Goal: Task Accomplishment & Management: Use online tool/utility

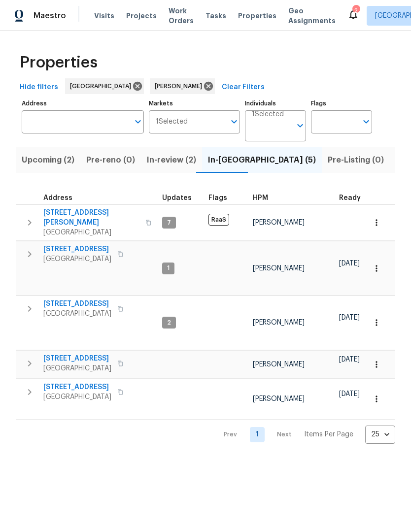
click at [395, 157] on span "Listed (12)" at bounding box center [415, 160] width 40 height 14
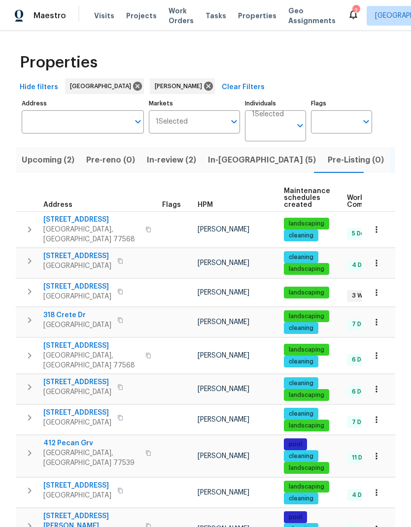
click at [77, 292] on span "[GEOGRAPHIC_DATA]" at bounding box center [77, 297] width 68 height 10
click at [223, 159] on span "In-reno (5)" at bounding box center [262, 160] width 108 height 14
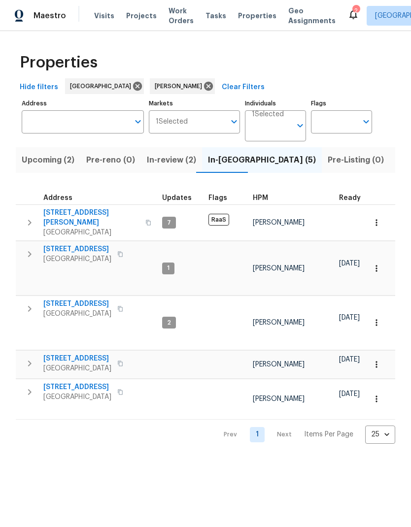
click at [86, 299] on span "[STREET_ADDRESS]" at bounding box center [77, 304] width 68 height 10
click at [30, 306] on icon "button" at bounding box center [29, 309] width 3 height 6
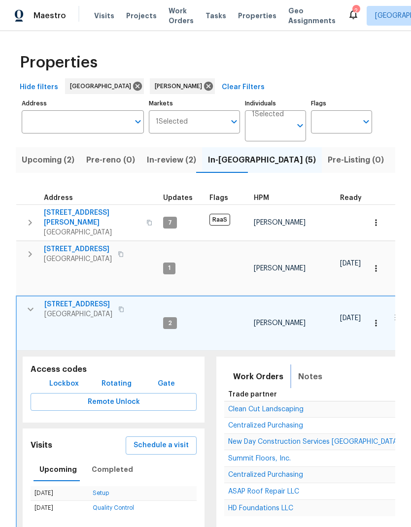
click at [302, 370] on span "Notes" at bounding box center [310, 377] width 24 height 14
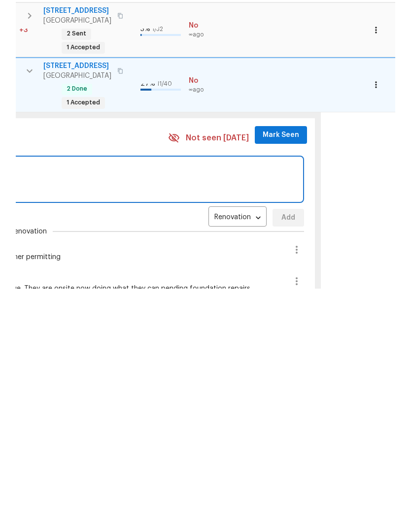
scroll to position [0, 470]
click at [291, 482] on icon "button" at bounding box center [297, 488] width 12 height 12
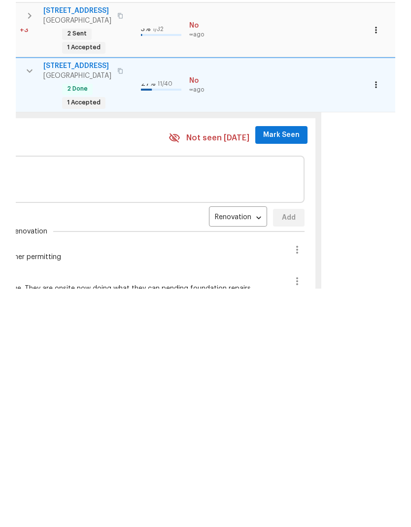
scroll to position [39, 0]
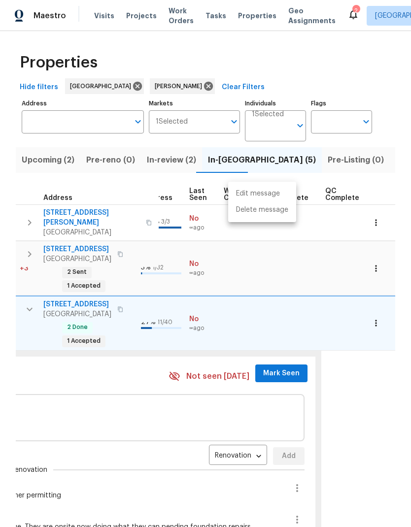
click at [291, 409] on div at bounding box center [205, 263] width 411 height 527
click at [291, 482] on icon "button" at bounding box center [297, 488] width 12 height 12
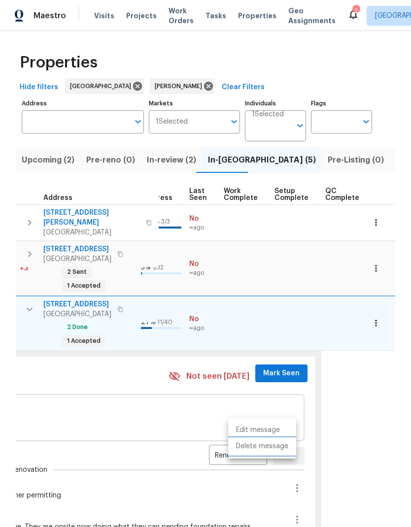
click at [271, 447] on li "Delete message" at bounding box center [262, 446] width 68 height 16
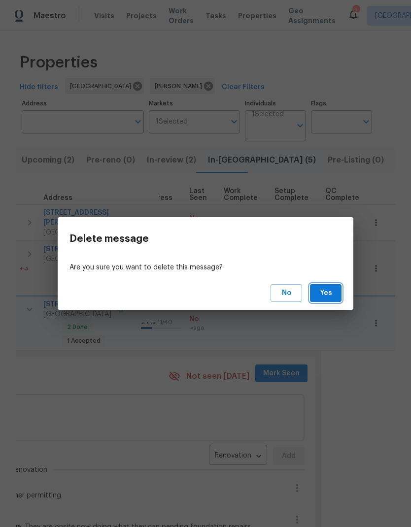
click at [328, 288] on span "Yes" at bounding box center [326, 293] width 16 height 12
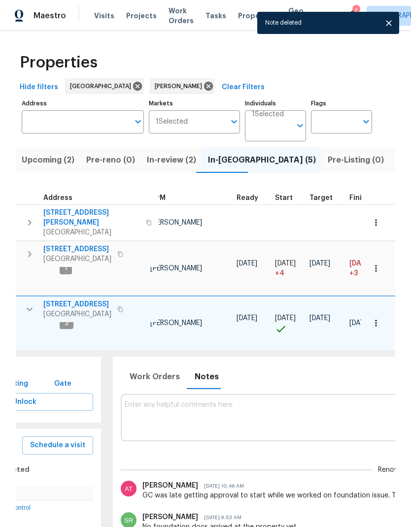
scroll to position [8, 99]
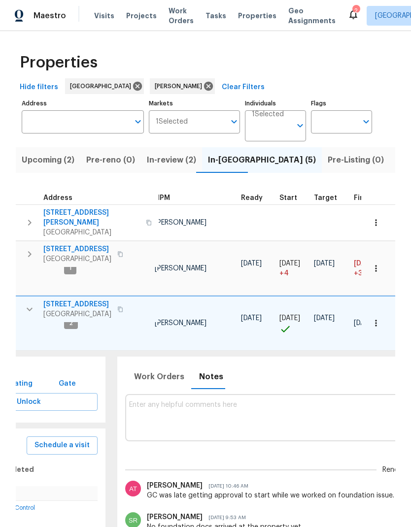
click at [321, 401] on textarea at bounding box center [400, 417] width 543 height 33
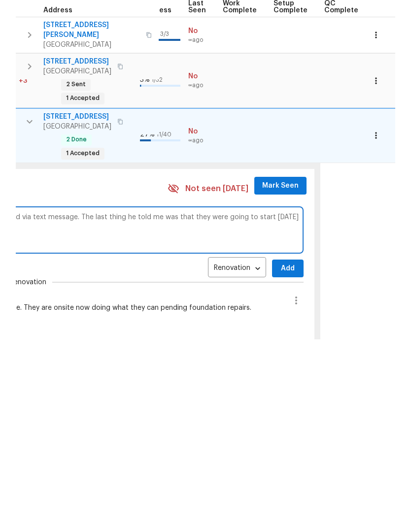
scroll to position [5, 470]
type textarea "Foundation contractor has not yet started. I have reached out via the portal an…"
click at [281, 450] on span "Add" at bounding box center [289, 456] width 16 height 12
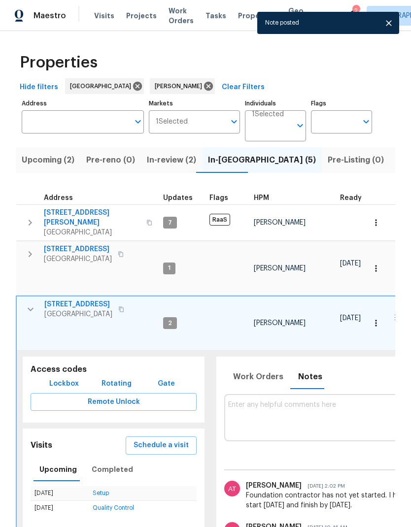
scroll to position [8, 0]
click at [31, 303] on icon "button" at bounding box center [31, 309] width 12 height 12
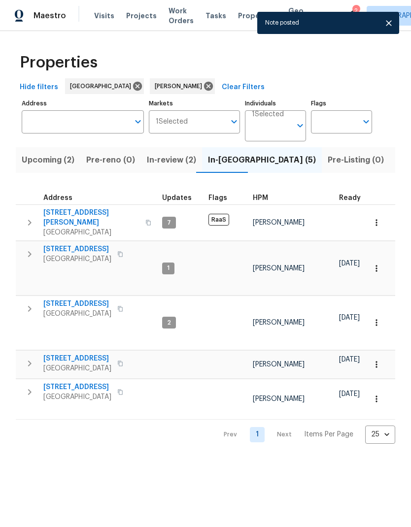
scroll to position [0, 0]
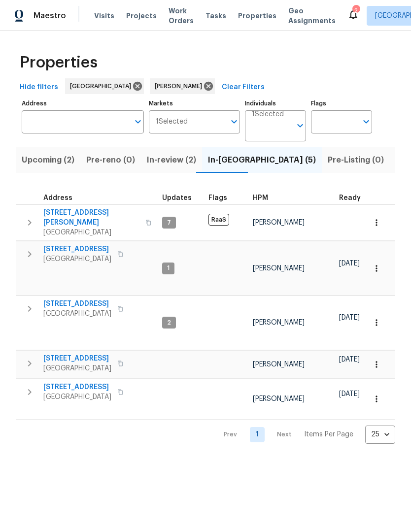
click at [31, 245] on button "button" at bounding box center [30, 254] width 20 height 20
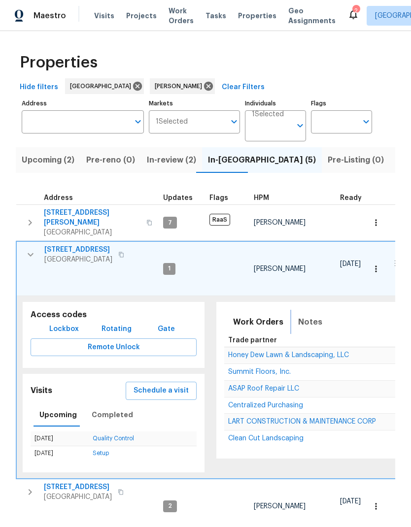
click at [307, 315] on span "Notes" at bounding box center [310, 322] width 24 height 14
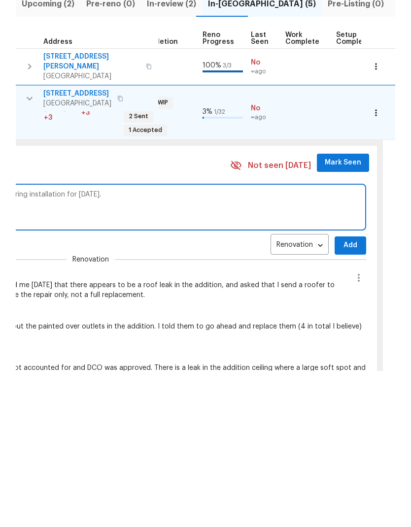
scroll to position [8, 425]
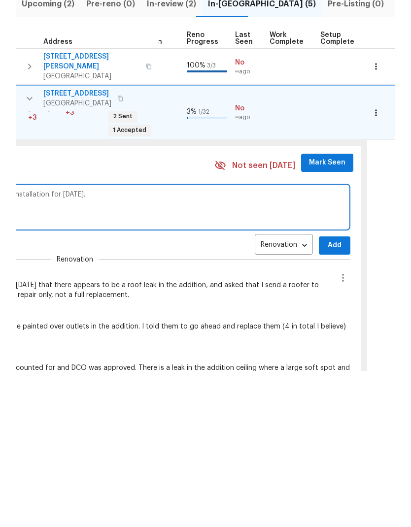
type textarea "Interior paint nearly complete. Contractor is requesting flooring installation …"
click at [329, 395] on span "Add" at bounding box center [335, 401] width 16 height 12
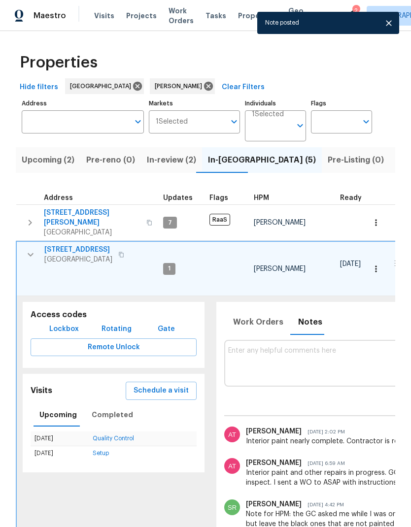
scroll to position [5, 0]
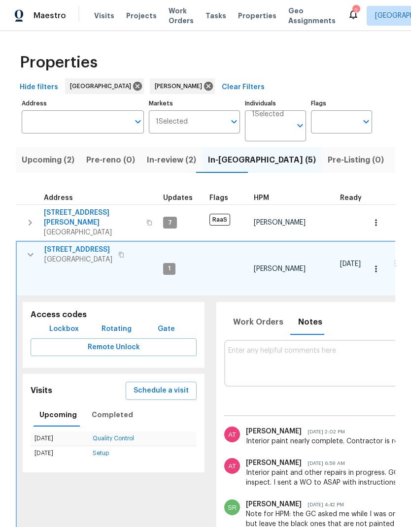
click at [31, 249] on icon "button" at bounding box center [31, 255] width 12 height 12
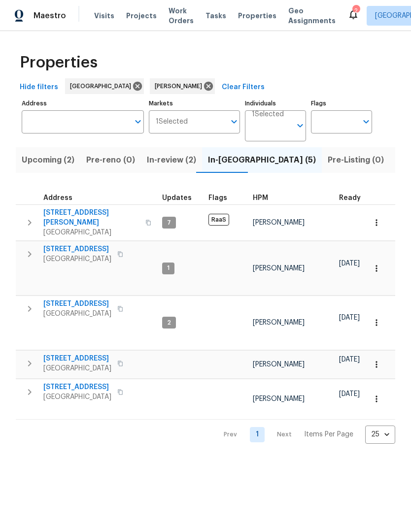
scroll to position [0, 0]
click at [30, 389] on icon "button" at bounding box center [29, 392] width 3 height 6
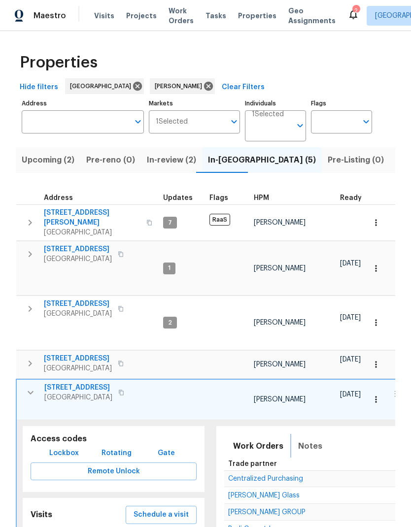
click at [314, 439] on span "Notes" at bounding box center [310, 446] width 24 height 14
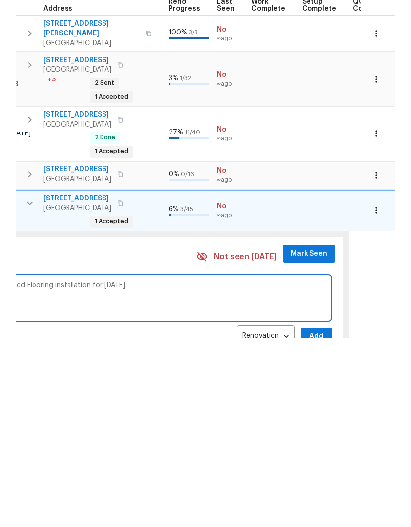
scroll to position [0, 449]
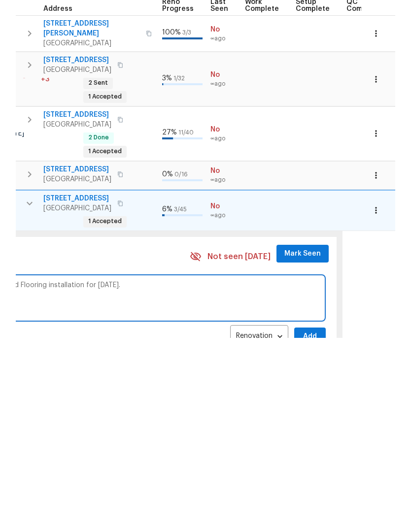
type textarea "Interior paint and other repairs are in progress. Contractor has requested Floo…"
click at [306, 520] on span "Add" at bounding box center [310, 526] width 16 height 12
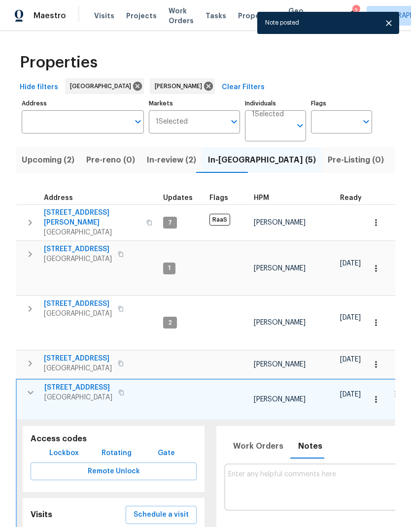
scroll to position [0, 0]
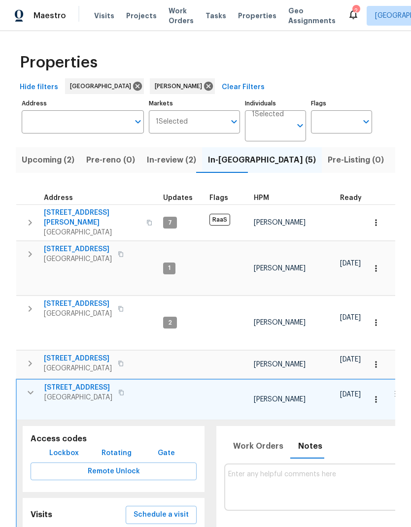
click at [35, 387] on icon "button" at bounding box center [31, 393] width 12 height 12
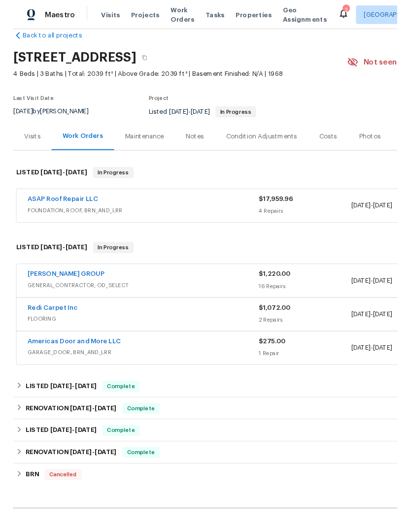
scroll to position [18, 0]
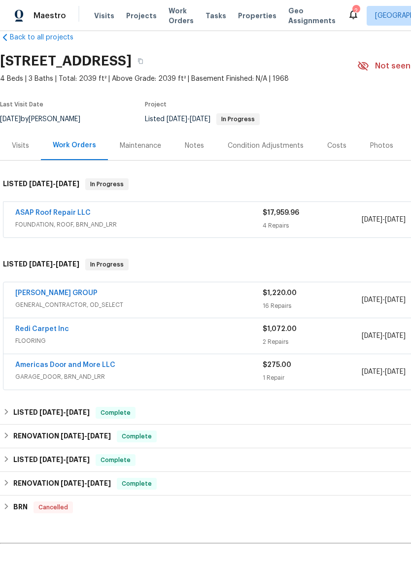
click at [40, 328] on link "Redi Carpet Inc" at bounding box center [42, 329] width 54 height 7
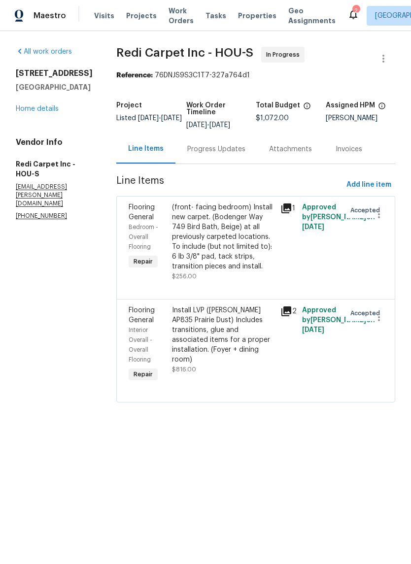
click at [36, 212] on p "(832) 272-8828" at bounding box center [54, 216] width 77 height 8
click at [22, 212] on p "(832) 272-8828" at bounding box center [54, 216] width 77 height 8
click at [21, 212] on p "(832) 272-8828" at bounding box center [54, 216] width 77 height 8
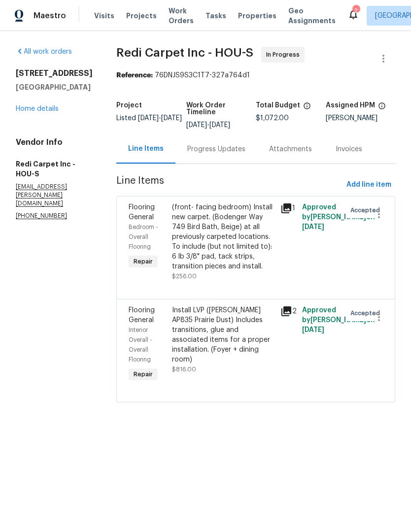
click at [238, 149] on div "Progress Updates" at bounding box center [216, 149] width 58 height 10
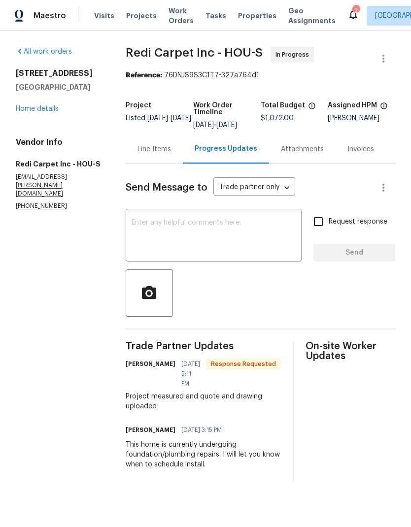
click at [261, 231] on textarea at bounding box center [214, 236] width 164 height 34
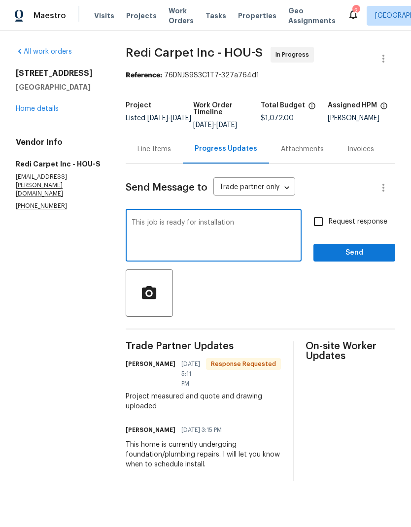
type textarea "This job is ready for installation"
click at [318, 223] on input "Request response" at bounding box center [318, 221] width 21 height 21
checkbox input "true"
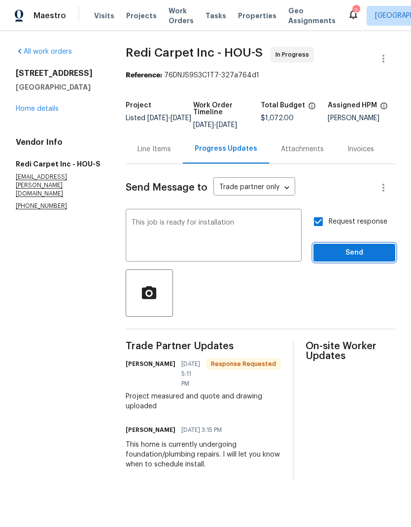
click at [366, 256] on span "Send" at bounding box center [354, 253] width 66 height 12
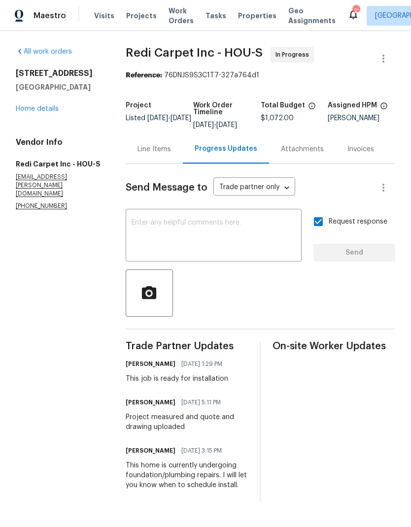
click at [34, 107] on link "Home details" at bounding box center [37, 108] width 43 height 7
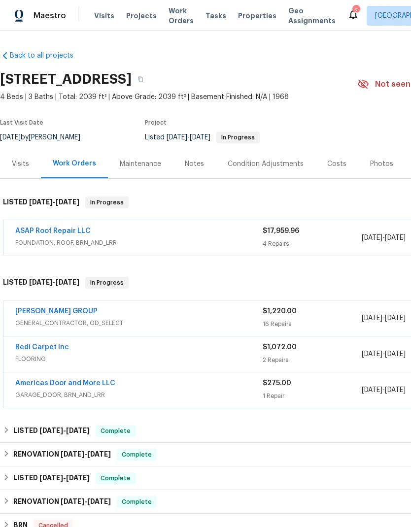
click at [24, 60] on link "Back to all projects" at bounding box center [47, 56] width 95 height 10
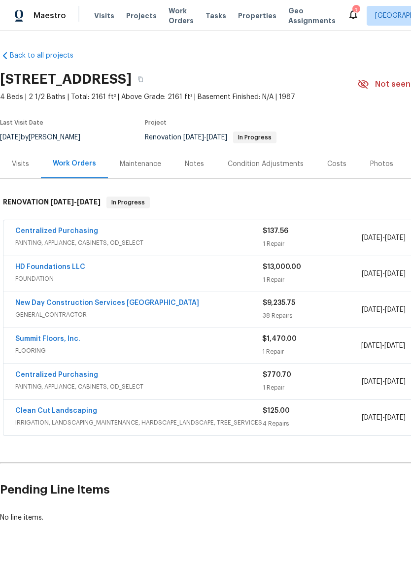
click at [50, 263] on link "HD Foundations LLC" at bounding box center [50, 266] width 70 height 7
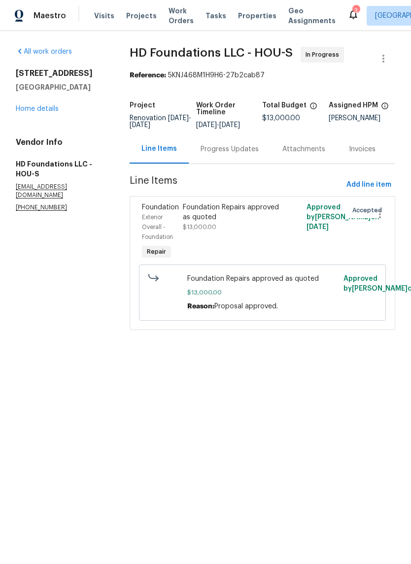
click at [236, 154] on div "Progress Updates" at bounding box center [229, 149] width 58 height 10
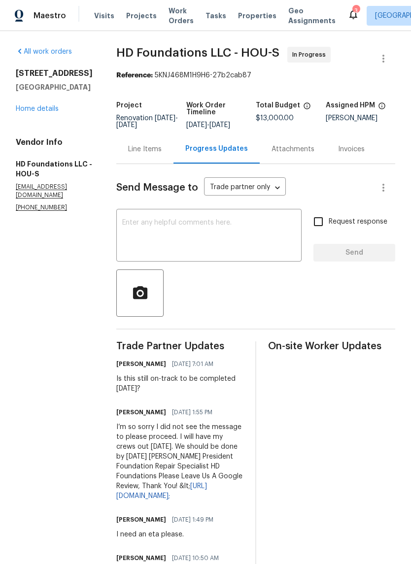
click at [162, 154] on div "Line Items" at bounding box center [144, 149] width 33 height 10
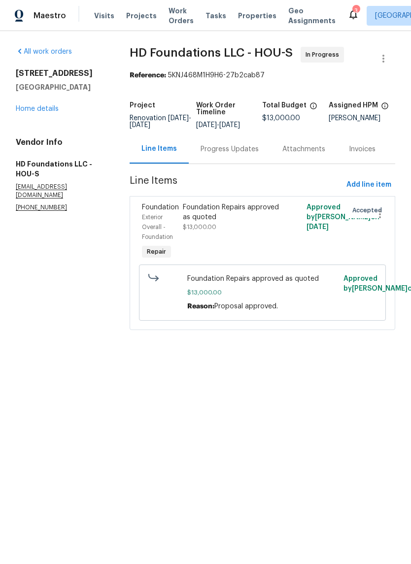
click at [50, 108] on link "Home details" at bounding box center [37, 108] width 43 height 7
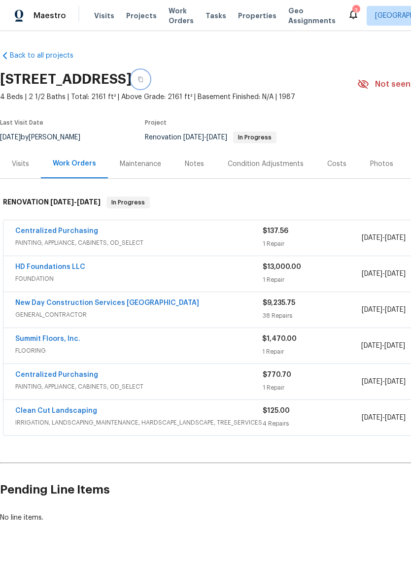
click at [149, 80] on button "button" at bounding box center [141, 79] width 18 height 18
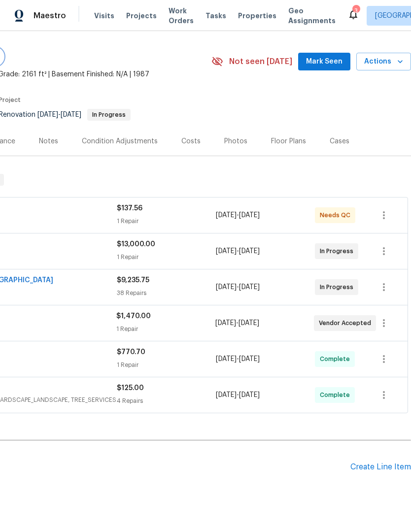
scroll to position [23, 146]
click at [376, 466] on div "Create Line Item" at bounding box center [380, 466] width 61 height 9
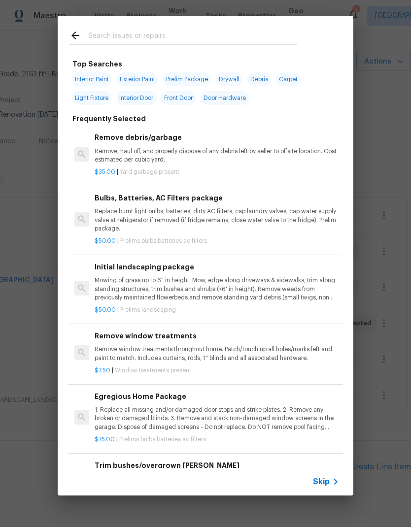
click at [93, 101] on span "Light Fixture" at bounding box center [91, 98] width 39 height 14
type input "Light Fixture"
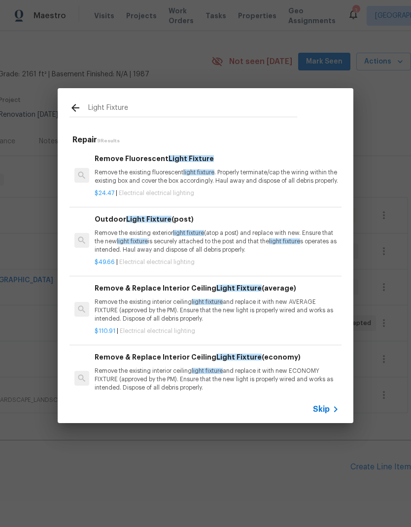
click at [156, 317] on p "Remove the existing interior ceiling light fixture and replace it with new AVER…" at bounding box center [217, 310] width 244 height 25
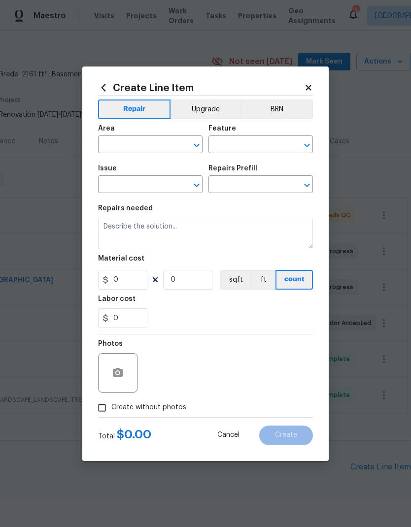
type input "Electrical Lighting"
type input "Remove & Replace Interior Ceiling Light Fixture (average) $110.91"
type textarea "Remove the existing interior ceiling light fixture and replace it with new AVER…"
type input "110.91"
type input "1"
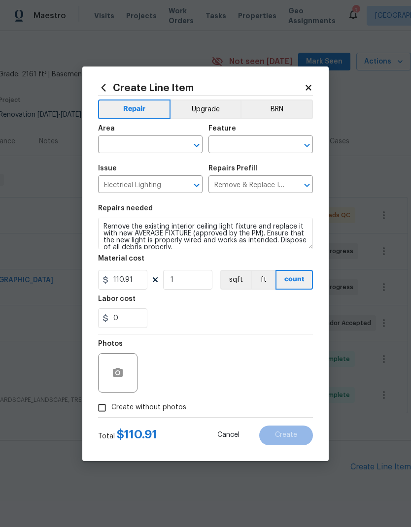
click at [147, 148] on input "text" at bounding box center [136, 145] width 77 height 15
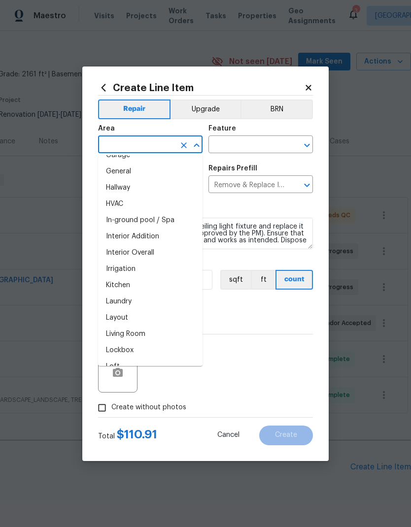
scroll to position [329, 0]
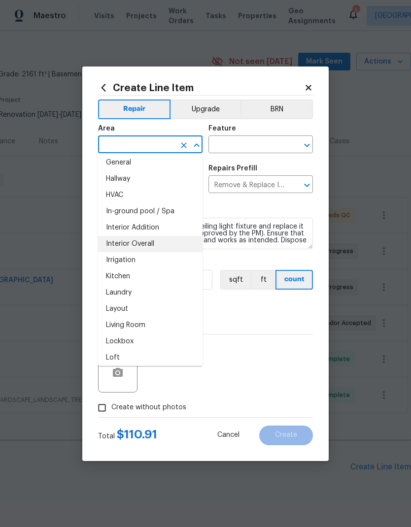
click at [163, 247] on li "Interior Overall" at bounding box center [150, 244] width 104 height 16
type input "Interior Overall"
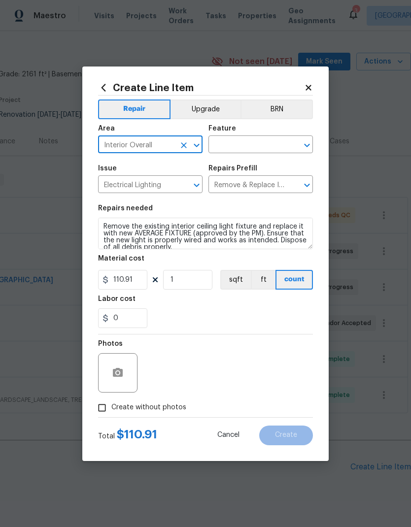
click at [265, 145] on input "text" at bounding box center [246, 145] width 77 height 15
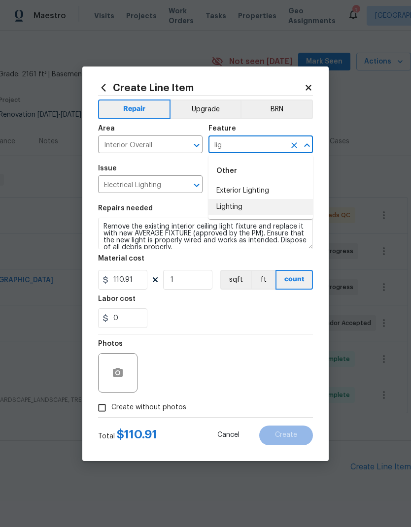
click at [257, 209] on li "Lighting" at bounding box center [260, 207] width 104 height 16
type input "Lighting"
click at [256, 209] on div "Repairs needed" at bounding box center [205, 211] width 215 height 13
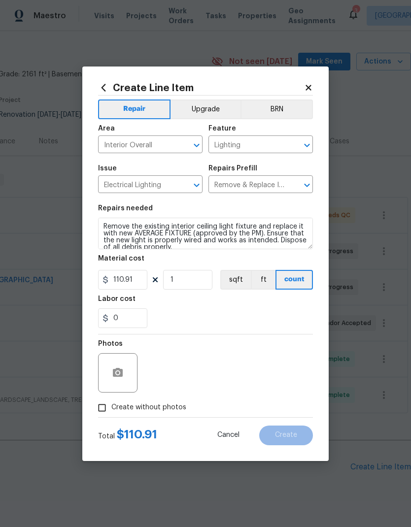
click at [221, 108] on button "Upgrade" at bounding box center [205, 109] width 70 height 20
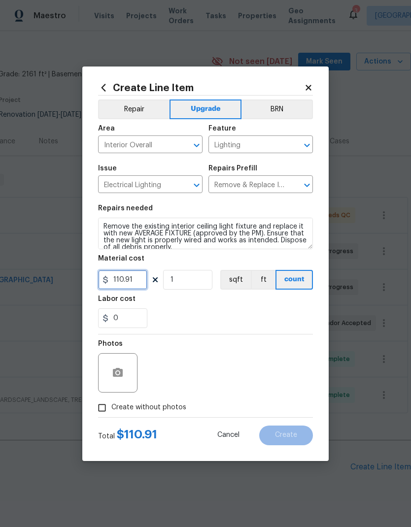
click at [135, 278] on input "110.91" at bounding box center [122, 280] width 49 height 20
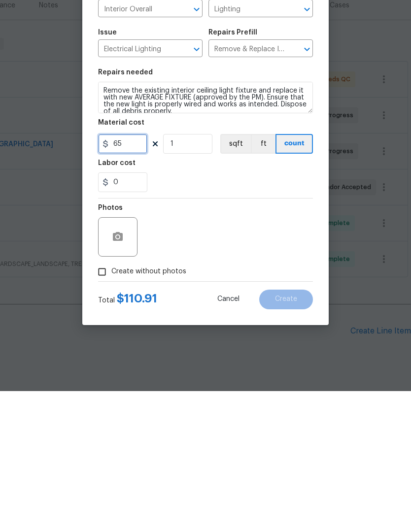
type input "65"
click at [197, 270] on input "1" at bounding box center [187, 280] width 49 height 20
click at [196, 270] on input "1" at bounding box center [187, 280] width 49 height 20
type input "7"
click at [276, 334] on div "Photos" at bounding box center [205, 366] width 215 height 64
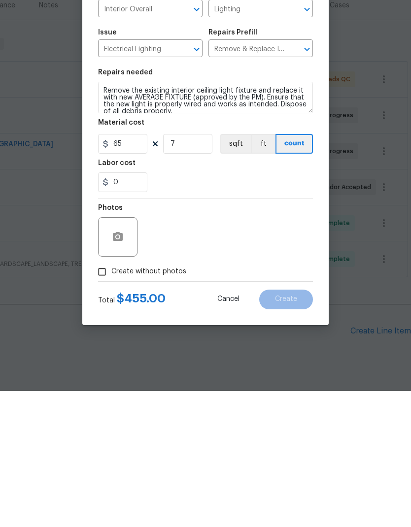
scroll to position [39, 0]
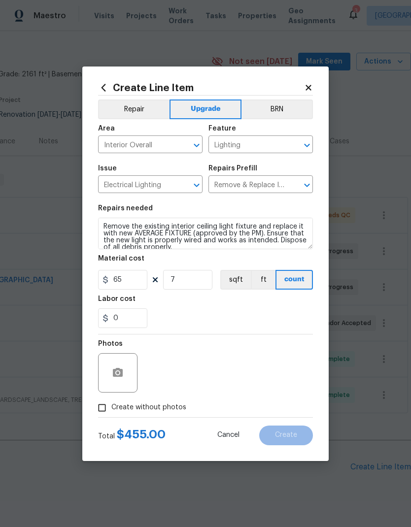
click at [171, 403] on label "Create without photos" at bounding box center [140, 407] width 94 height 19
click at [111, 403] on input "Create without photos" at bounding box center [102, 407] width 19 height 19
checkbox input "true"
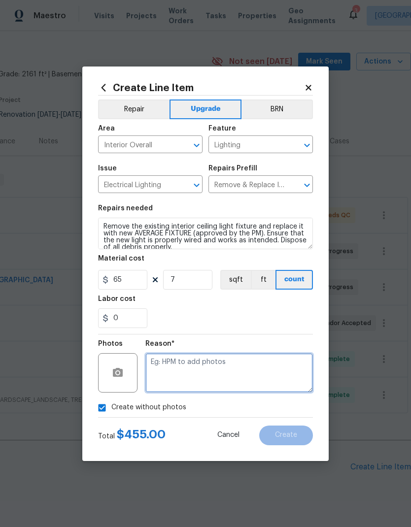
click at [236, 373] on textarea at bounding box center [228, 372] width 167 height 39
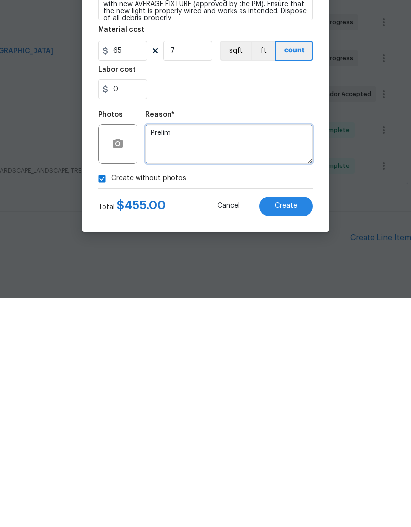
type textarea "Prelim"
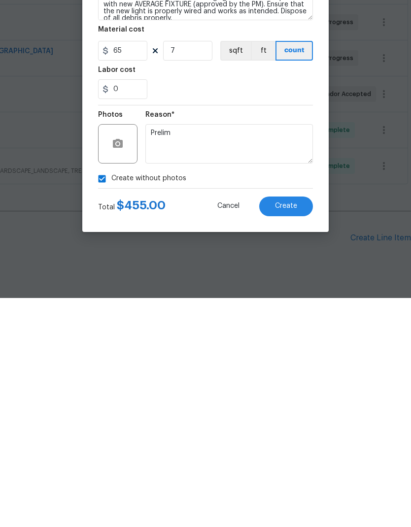
click at [295, 431] on span "Create" at bounding box center [286, 434] width 22 height 7
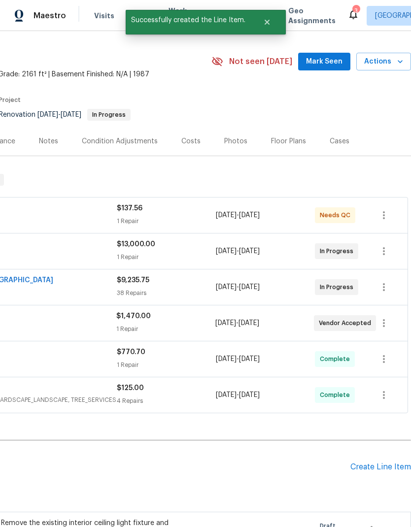
click at [380, 462] on div "Create Line Item" at bounding box center [380, 466] width 61 height 9
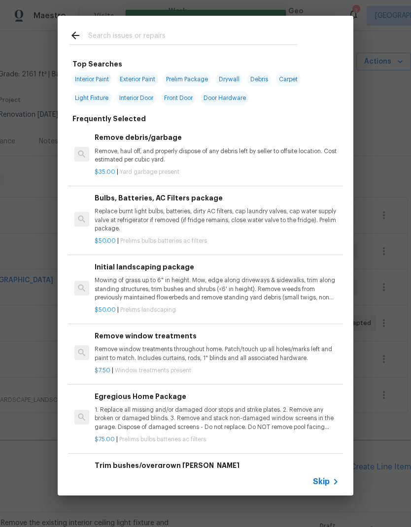
click at [95, 97] on span "Light Fixture" at bounding box center [91, 98] width 39 height 14
type input "Light Fixture"
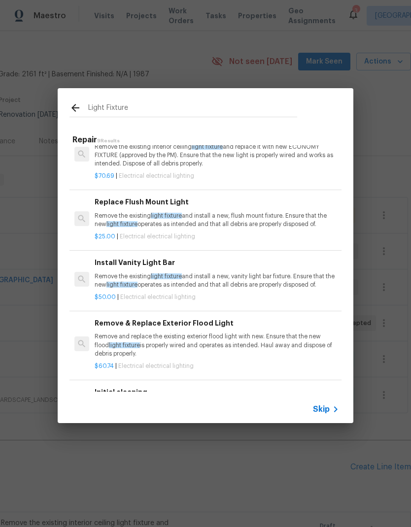
scroll to position [224, 0]
click at [264, 286] on p "Remove the existing light fixture and install a new, vanity light bar fixture. …" at bounding box center [217, 281] width 244 height 17
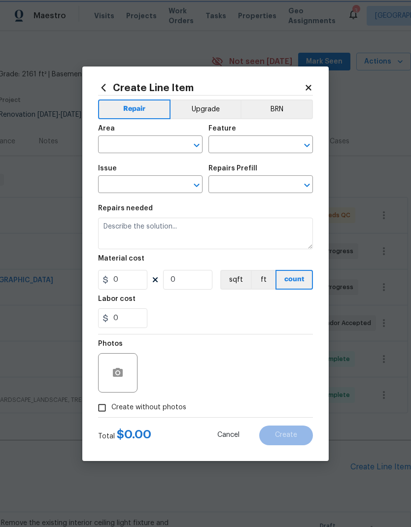
type input "Electrical Lighting"
type input "Install Vanity Light Bar $50.00"
type textarea "Remove the existing light fixture and install a new, vanity light bar fixture. …"
type input "50"
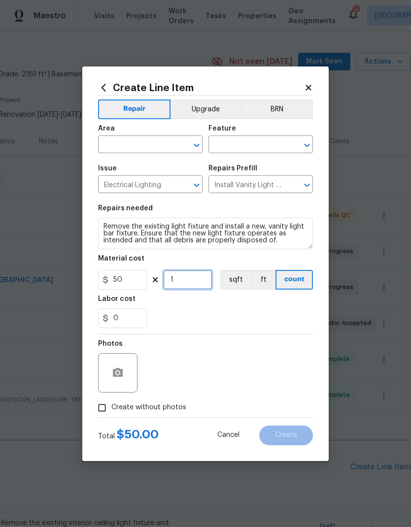
click at [199, 277] on input "1" at bounding box center [187, 280] width 49 height 20
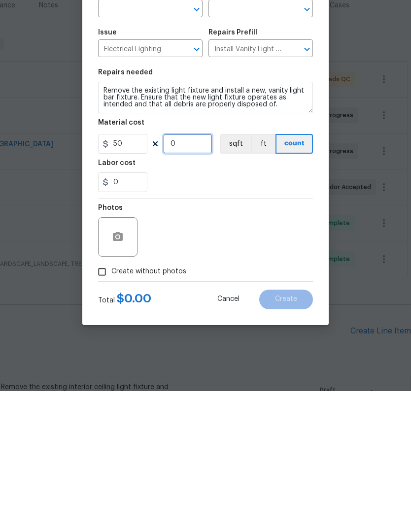
type input "3"
click at [134, 270] on input "50" at bounding box center [122, 280] width 49 height 20
type input "65"
click at [232, 334] on div "Photos" at bounding box center [205, 366] width 215 height 64
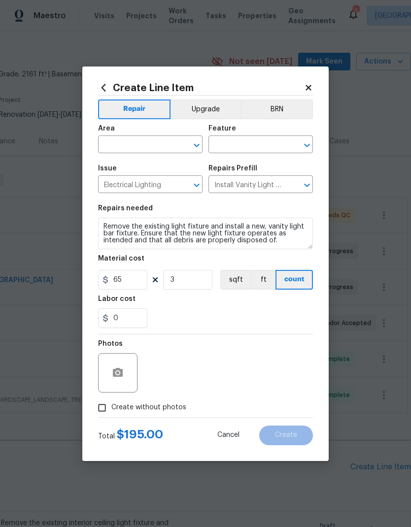
click at [154, 144] on input "text" at bounding box center [136, 145] width 77 height 15
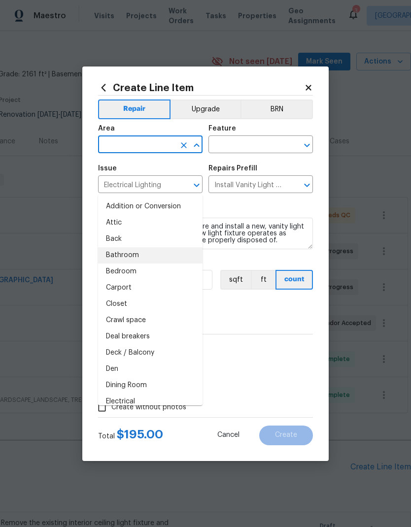
click at [138, 247] on li "Bathroom" at bounding box center [150, 255] width 104 height 16
type input "Bathroom"
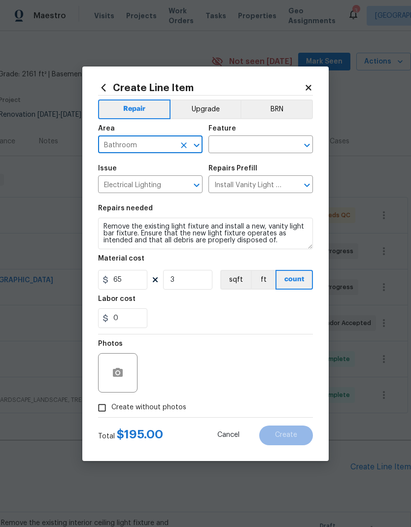
click at [256, 145] on input "text" at bounding box center [246, 145] width 77 height 15
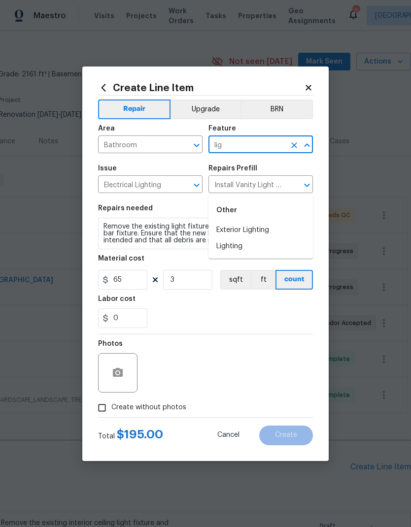
click at [249, 238] on li "Lighting" at bounding box center [260, 246] width 104 height 16
type input "Lighting"
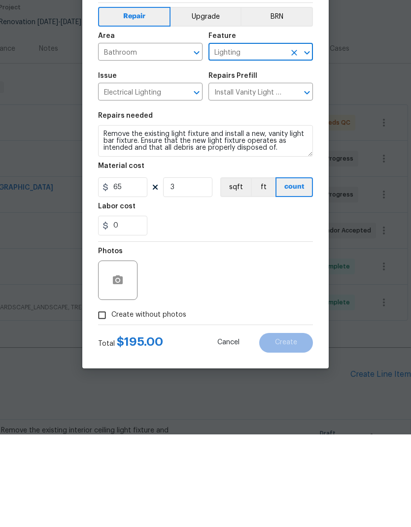
click at [205, 99] on button "Upgrade" at bounding box center [205, 109] width 70 height 20
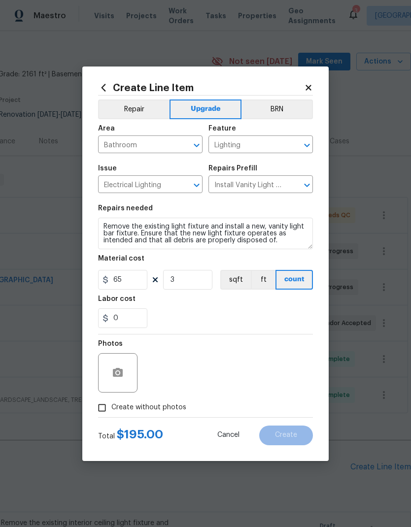
click at [110, 412] on input "Create without photos" at bounding box center [102, 407] width 19 height 19
checkbox input "true"
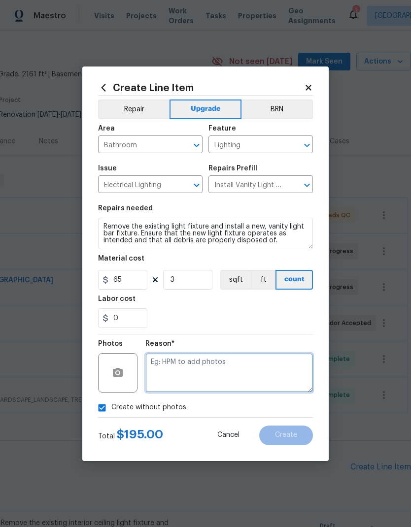
click at [216, 374] on textarea at bounding box center [228, 372] width 167 height 39
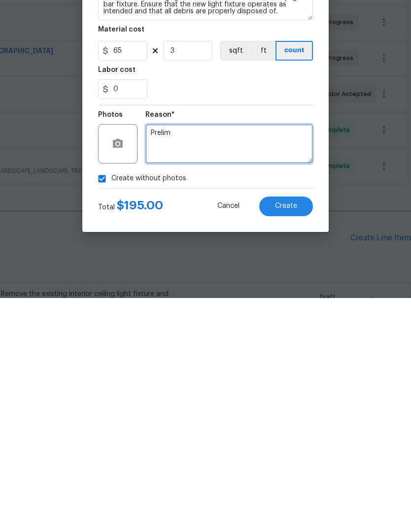
type textarea "Prelim"
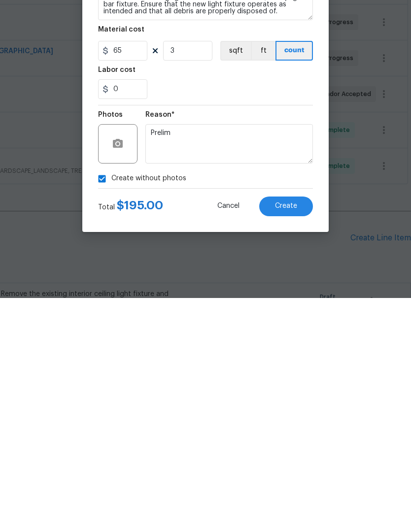
click at [299, 426] on button "Create" at bounding box center [286, 436] width 54 height 20
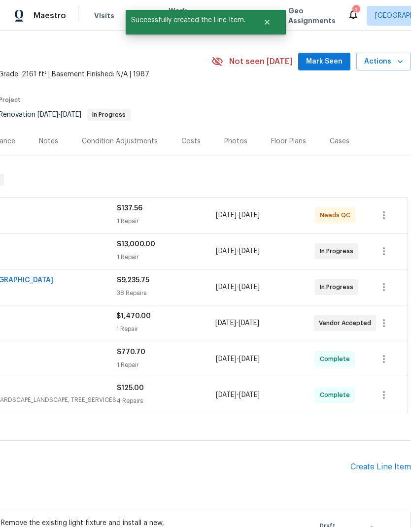
click at [380, 462] on div "Create Line Item" at bounding box center [380, 466] width 61 height 9
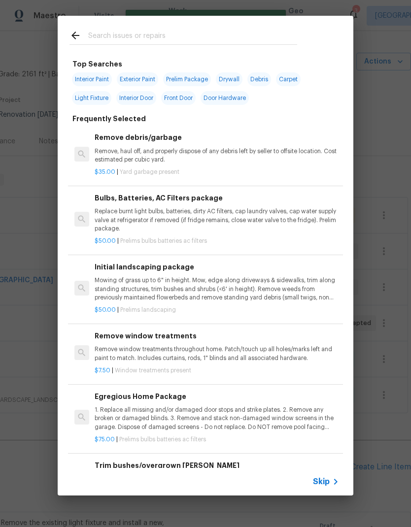
click at [96, 101] on span "Light Fixture" at bounding box center [91, 98] width 39 height 14
type input "Light Fixture"
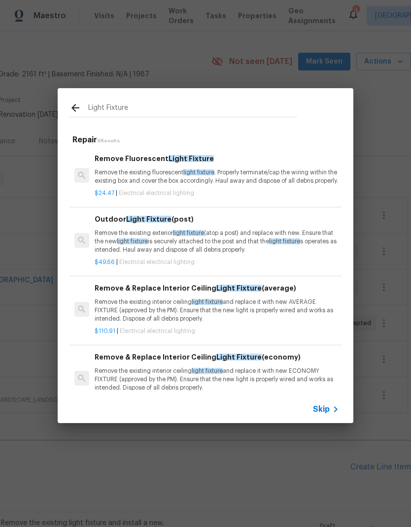
scroll to position [0, 0]
click at [71, 111] on icon at bounding box center [75, 108] width 12 height 12
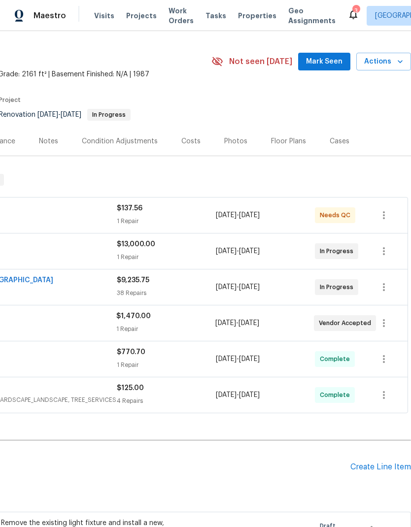
click at [381, 462] on div "Create Line Item" at bounding box center [380, 466] width 61 height 9
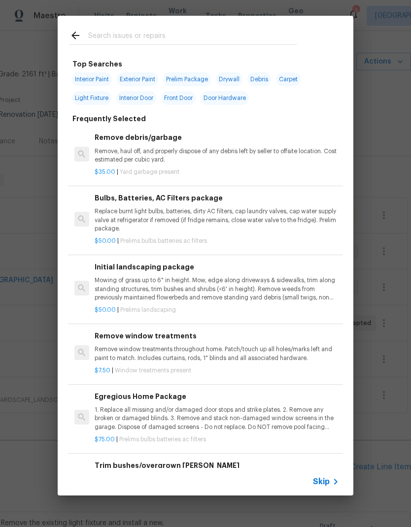
click at [206, 37] on input "text" at bounding box center [192, 37] width 209 height 15
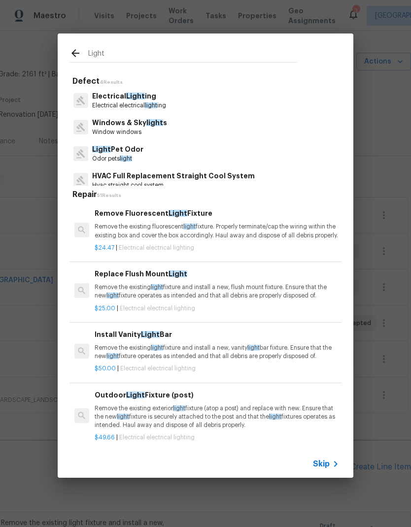
type input "Light"
click at [223, 109] on div "Electrical Light ing Electrical electrical light ing" at bounding box center [205, 100] width 272 height 27
click at [196, 98] on div "Electrical Light ing Electrical electrical light ing" at bounding box center [205, 100] width 272 height 27
click at [146, 93] on p "Electrical Light ing" at bounding box center [129, 96] width 74 height 10
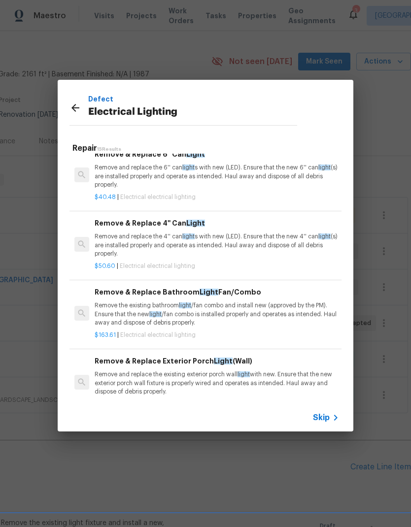
scroll to position [400, 0]
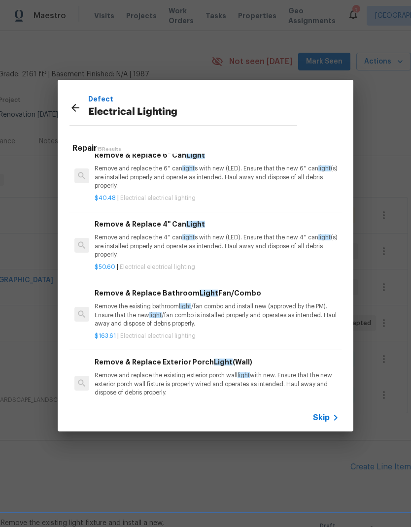
click at [278, 318] on p "Remove the existing bathroom light /fan combo and install new (approved by the …" at bounding box center [217, 314] width 244 height 25
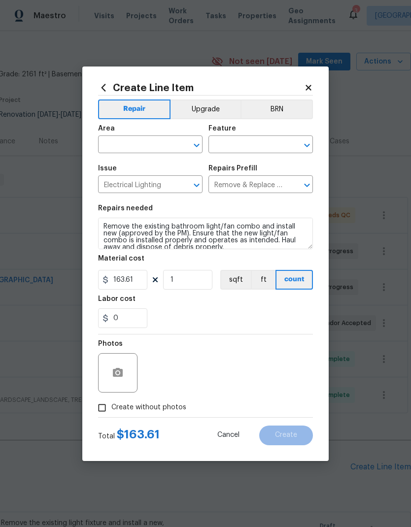
click at [153, 145] on input "text" at bounding box center [136, 145] width 77 height 15
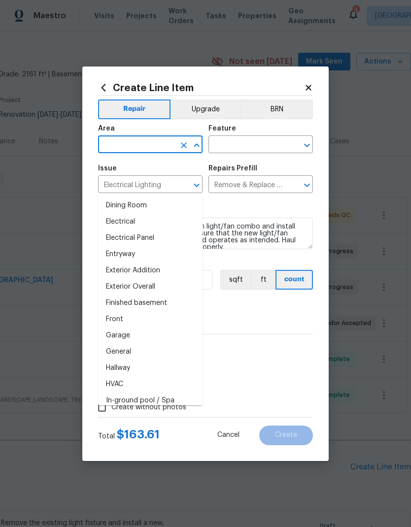
scroll to position [194, 0]
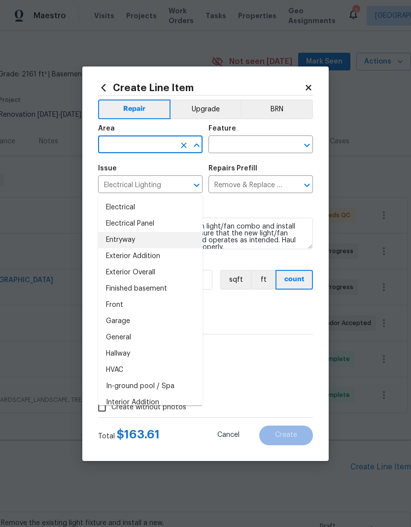
click at [147, 232] on li "Entryway" at bounding box center [150, 240] width 104 height 16
type input "Entryway"
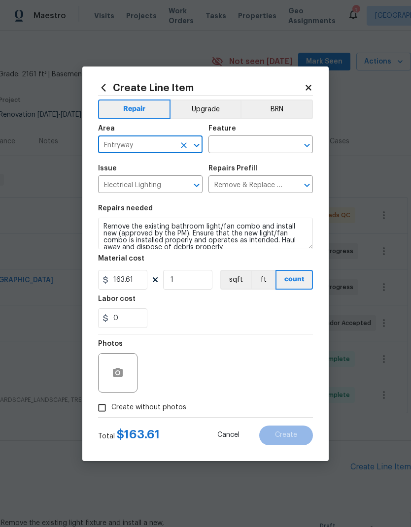
click at [262, 142] on input "text" at bounding box center [246, 145] width 77 height 15
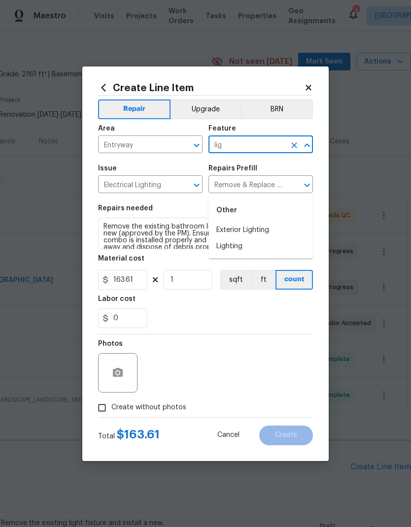
click at [250, 238] on li "Lighting" at bounding box center [260, 246] width 104 height 16
type input "Lighting"
click at [250, 210] on div "Repairs needed" at bounding box center [205, 211] width 215 height 13
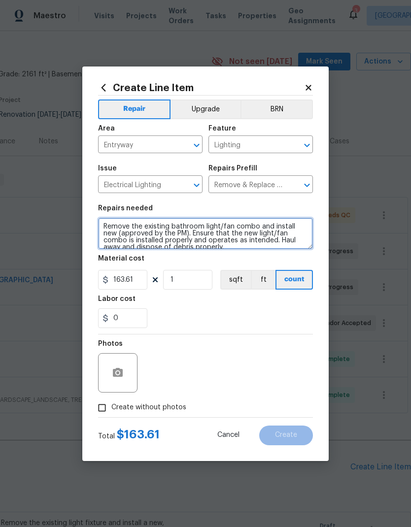
click at [174, 242] on textarea "Remove the existing bathroom light/fan combo and install new (approved by the P…" at bounding box center [205, 234] width 215 height 32
click at [242, 248] on textarea "Remove the existing bathroom light/fan combo and install new (approved by the P…" at bounding box center [205, 234] width 215 height 32
click at [270, 248] on textarea "Remove the existing bathroom light/fan combo and install new (approved by the P…" at bounding box center [205, 234] width 215 height 32
click at [184, 226] on textarea "Remove the existing bathroom light/fan combo and install new (approved by the P…" at bounding box center [205, 234] width 215 height 32
click at [251, 226] on textarea "Remove the existing bathroom light/fan combo and install new (approved by the P…" at bounding box center [205, 234] width 215 height 32
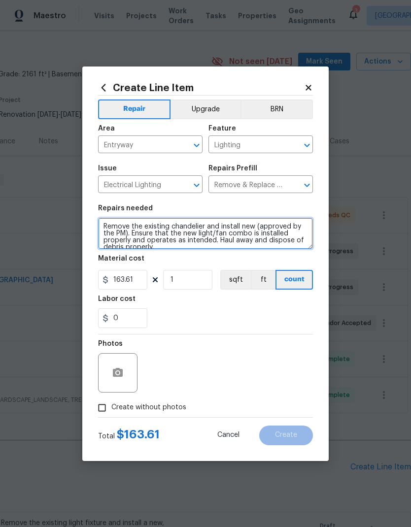
click at [246, 237] on textarea "Remove the existing chandelier and install new (approved by the PM). Ensure tha…" at bounding box center [205, 234] width 215 height 32
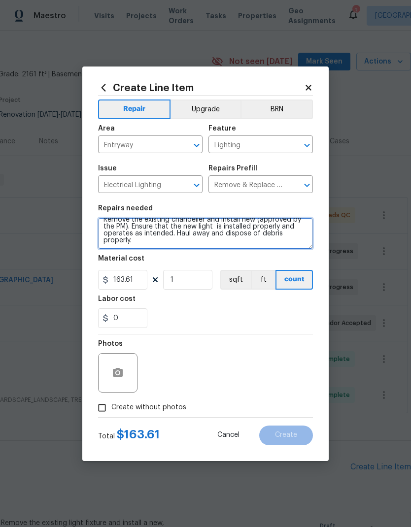
scroll to position [7, 0]
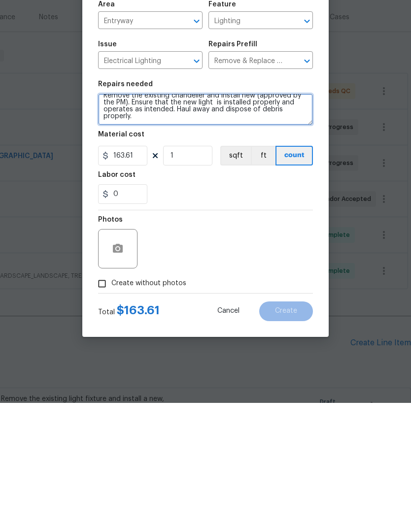
type textarea "Remove the existing chandelier and install new (approved by the PM). Ensure tha…"
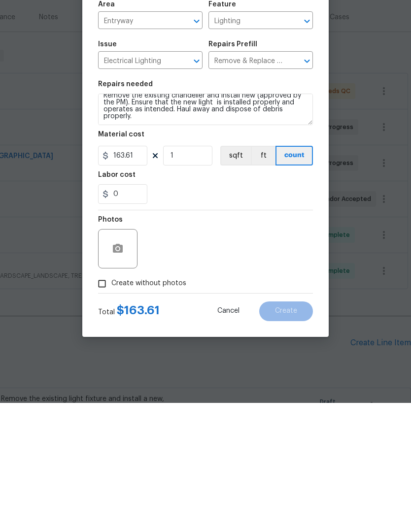
click at [106, 398] on input "Create without photos" at bounding box center [102, 407] width 19 height 19
checkbox input "true"
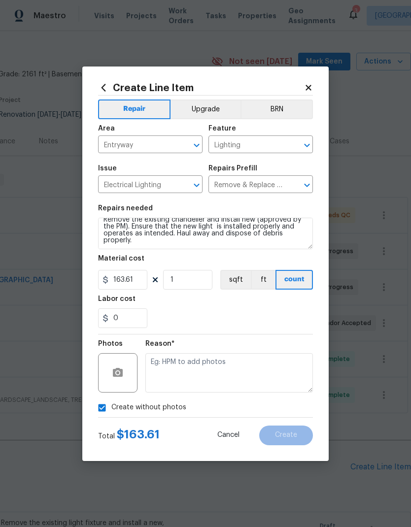
click at [208, 104] on button "Upgrade" at bounding box center [205, 109] width 70 height 20
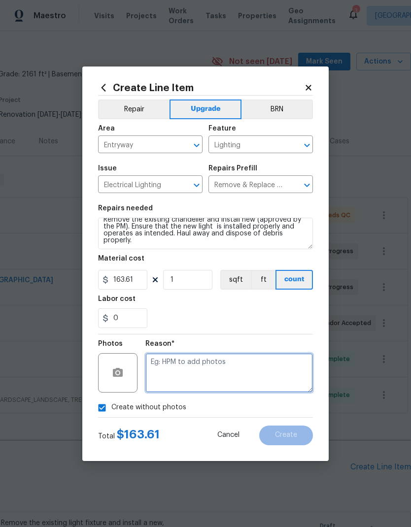
click at [212, 373] on textarea at bounding box center [228, 372] width 167 height 39
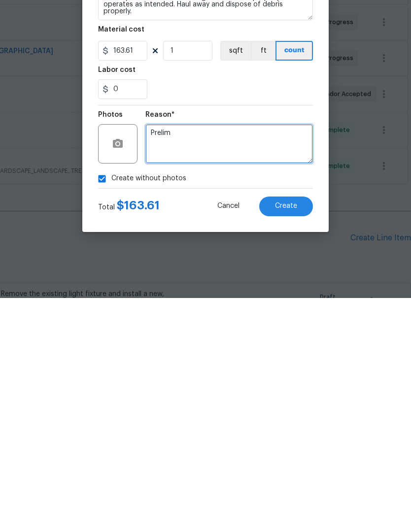
type textarea "Prelim"
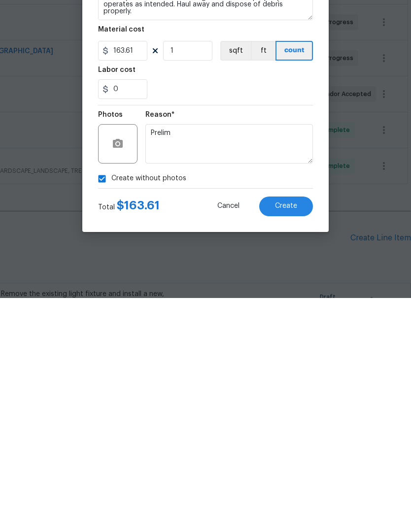
click at [299, 426] on button "Create" at bounding box center [286, 436] width 54 height 20
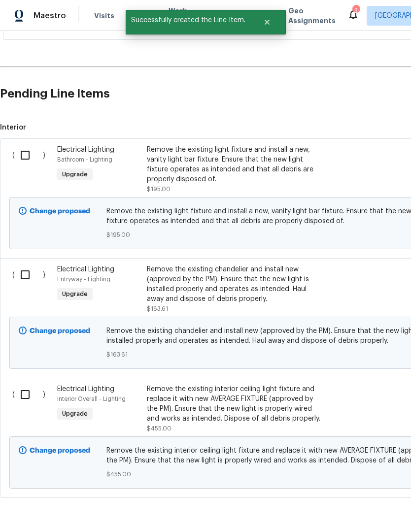
scroll to position [395, 0]
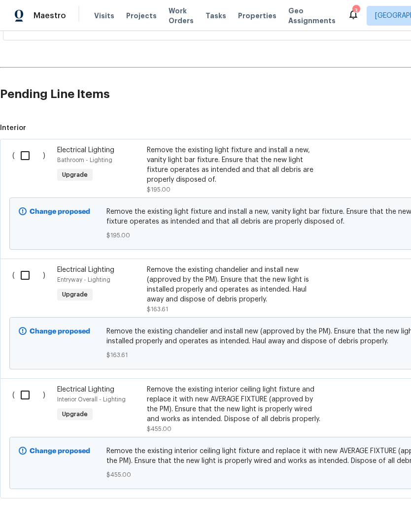
click at [28, 385] on input "checkbox" at bounding box center [29, 395] width 28 height 21
checkbox input "true"
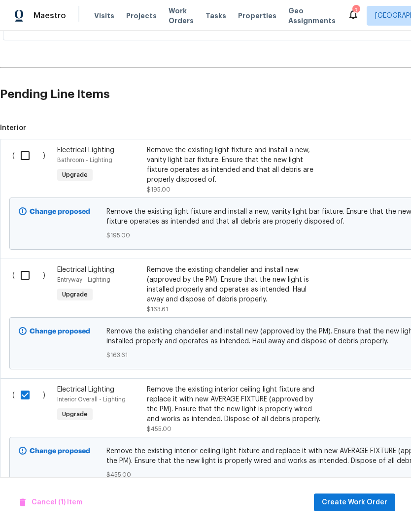
click at [27, 265] on input "checkbox" at bounding box center [29, 275] width 28 height 21
checkbox input "true"
click at [25, 145] on input "checkbox" at bounding box center [29, 155] width 28 height 21
click at [368, 502] on span "Create Work Order" at bounding box center [355, 502] width 66 height 12
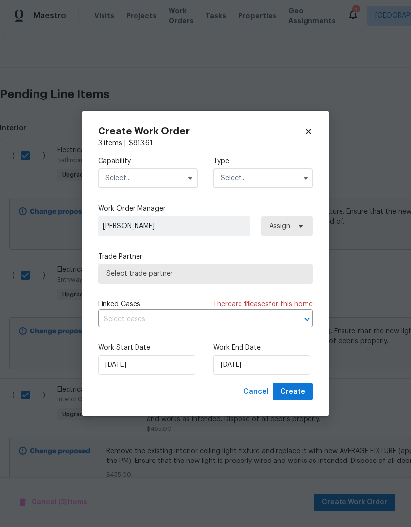
checkbox input "false"
click at [311, 127] on icon at bounding box center [308, 131] width 9 height 9
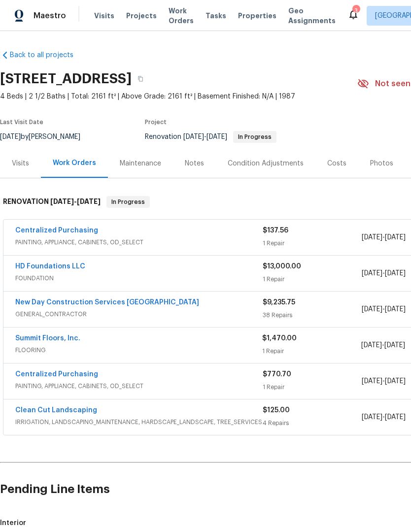
scroll to position [0, 0]
